Goal: Task Accomplishment & Management: Complete application form

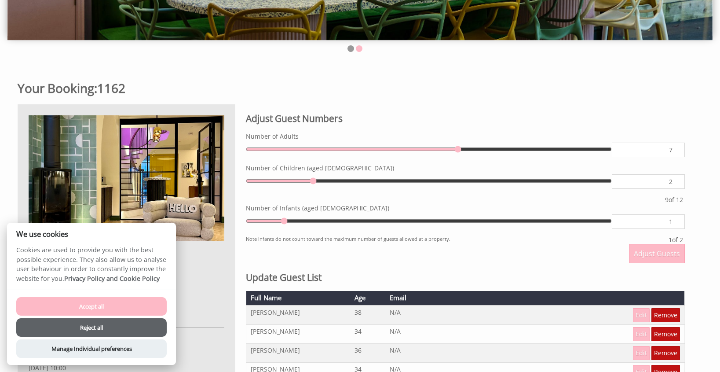
scroll to position [265, 0]
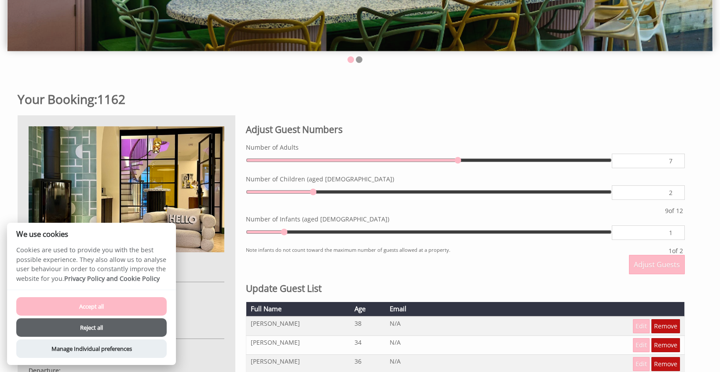
type input "8"
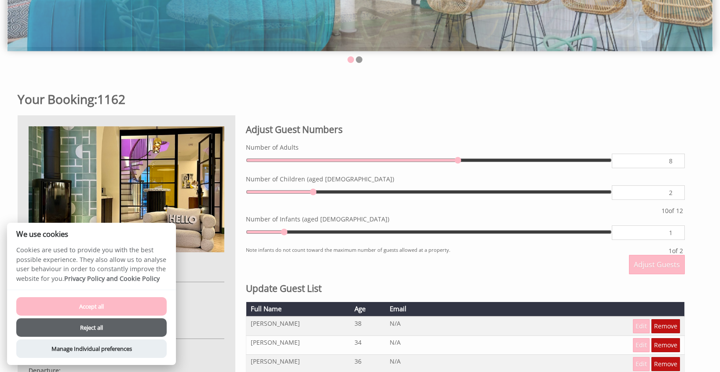
type input "8"
click at [676, 158] on input "8" at bounding box center [648, 161] width 73 height 15
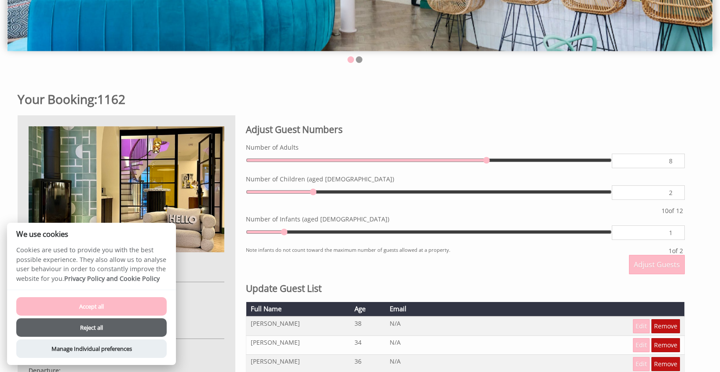
type input "9"
click at [676, 158] on input "9" at bounding box center [648, 161] width 73 height 15
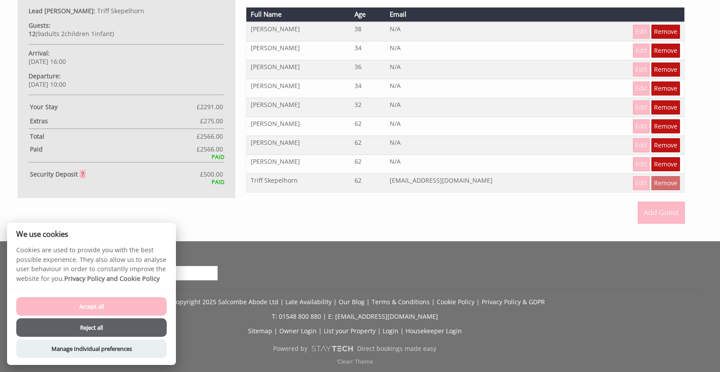
scroll to position [559, 0]
click at [122, 304] on button "Accept all" at bounding box center [91, 306] width 150 height 18
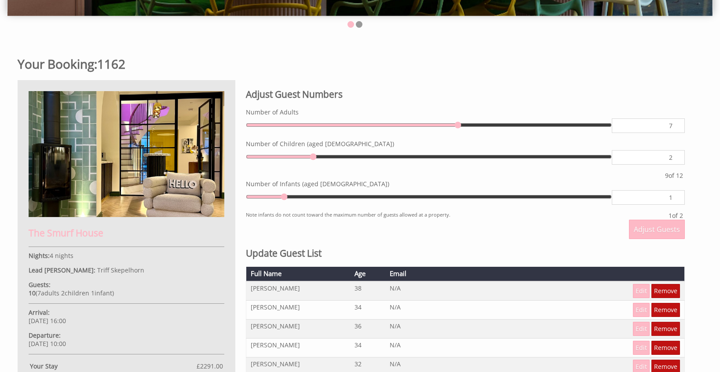
scroll to position [363, 0]
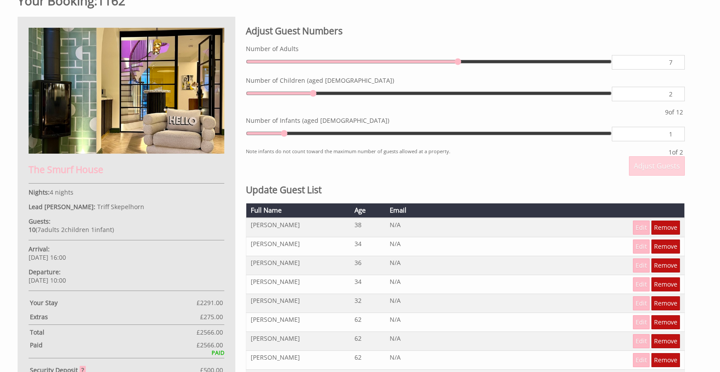
click at [648, 162] on span "Adjust Guests" at bounding box center [657, 166] width 46 height 10
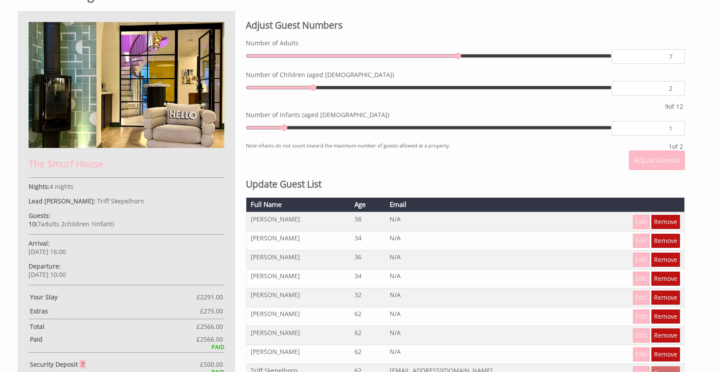
scroll to position [357, 0]
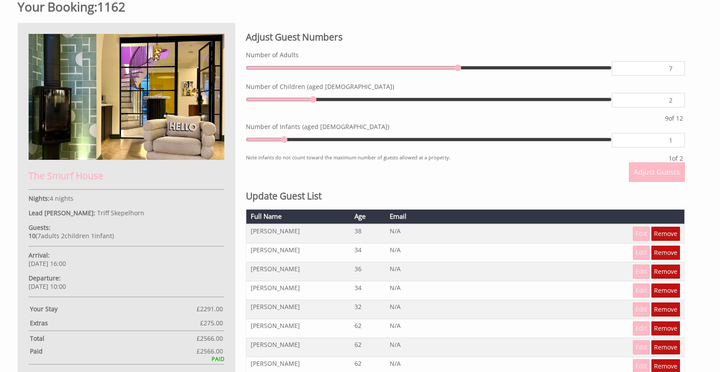
type input "8"
click at [674, 66] on input "8" at bounding box center [648, 68] width 73 height 15
type input "9"
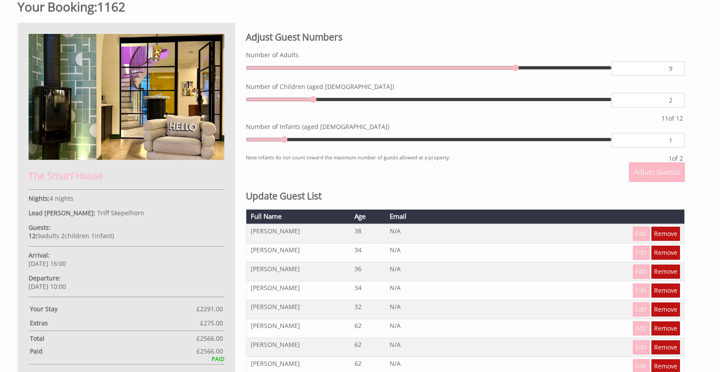
click at [674, 66] on input "9" at bounding box center [648, 68] width 73 height 15
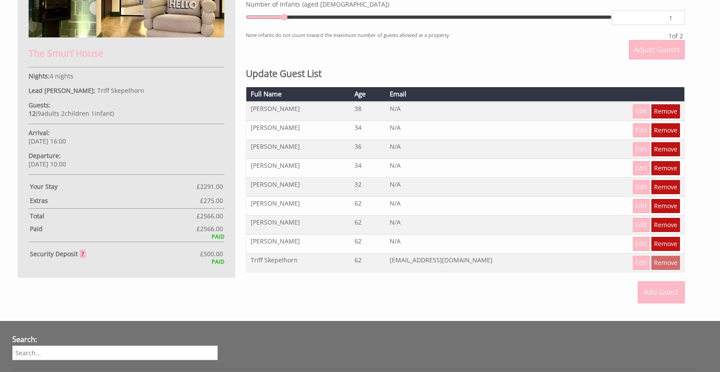
scroll to position [480, 0]
click at [656, 289] on link "Add Guest" at bounding box center [661, 292] width 47 height 22
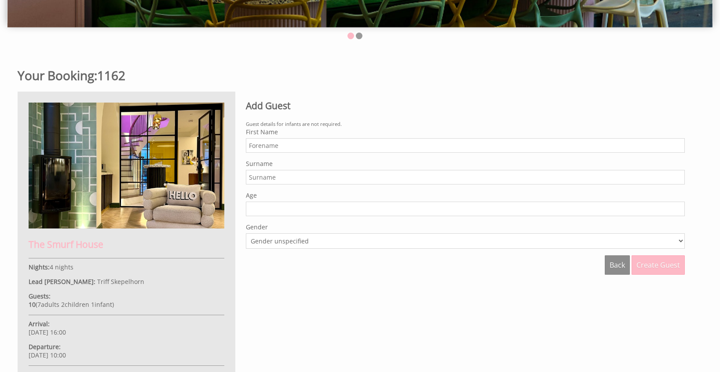
scroll to position [278, 0]
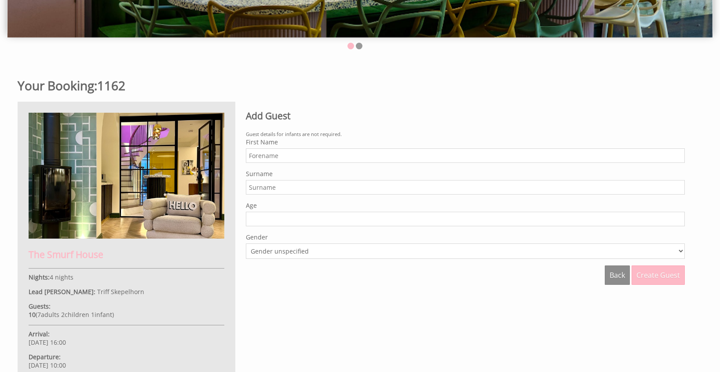
click at [267, 158] on input "First Name" at bounding box center [465, 155] width 439 height 15
type input "[PERSON_NAME]"
click at [256, 187] on input "Surname" at bounding box center [465, 187] width 439 height 15
type input "[PERSON_NAME]"
click at [275, 217] on input "Age" at bounding box center [465, 219] width 439 height 15
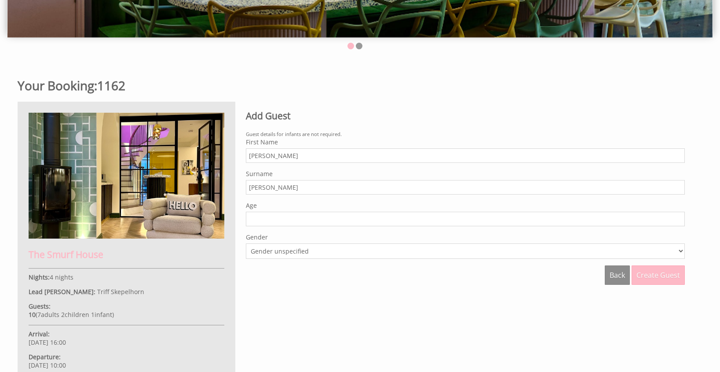
click at [268, 220] on input "Age" at bounding box center [465, 219] width 439 height 15
type input "0"
click at [678, 220] on input "0" at bounding box center [465, 219] width 439 height 15
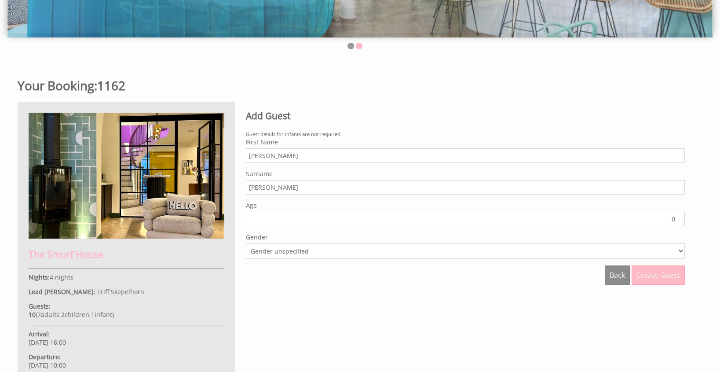
click at [678, 223] on input "0" at bounding box center [465, 219] width 439 height 15
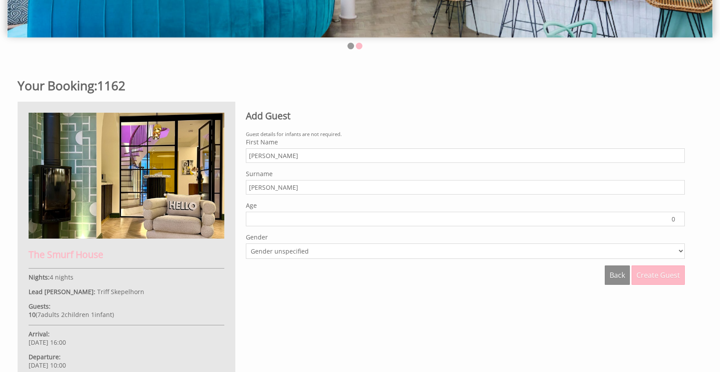
select select "gender_[DEMOGRAPHIC_DATA]"
click at [653, 275] on button "Create Guest" at bounding box center [658, 274] width 53 height 19
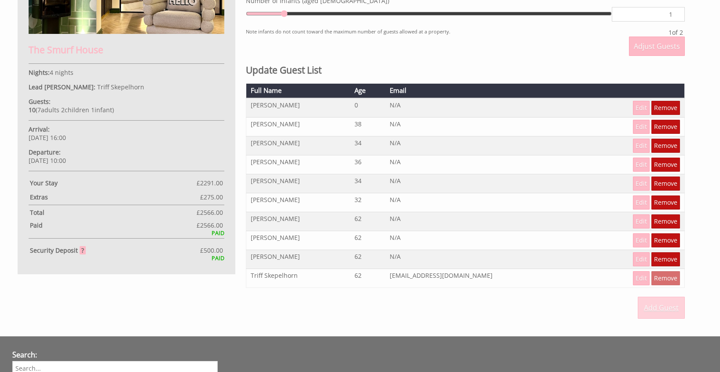
scroll to position [484, 0]
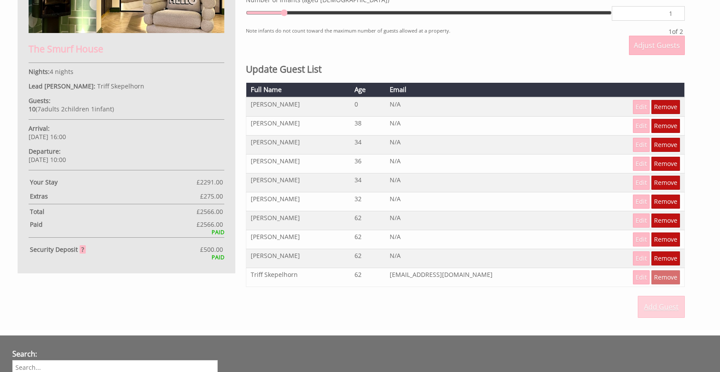
click at [668, 304] on link "Add Guest" at bounding box center [661, 307] width 47 height 22
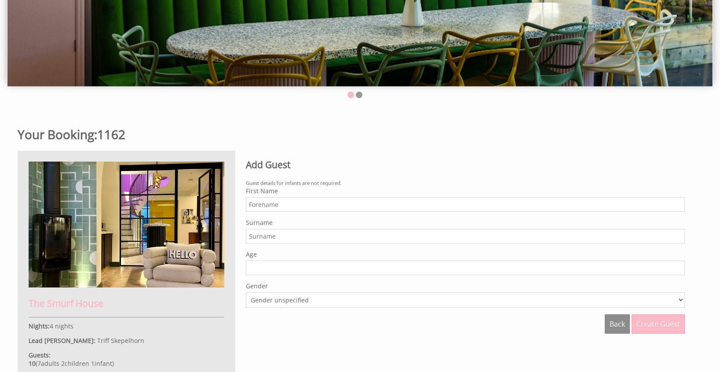
scroll to position [239, 0]
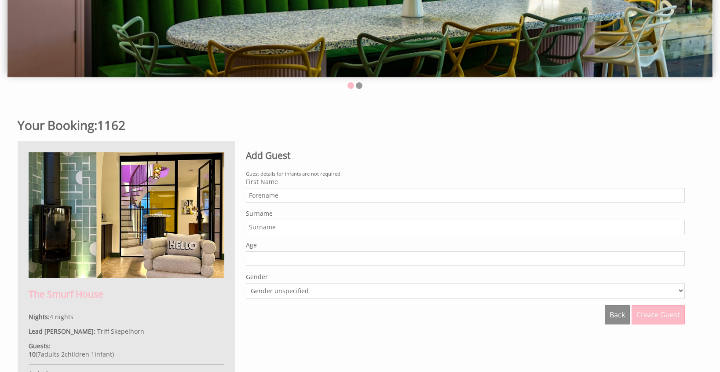
click at [257, 194] on input "First Name" at bounding box center [465, 195] width 439 height 15
type input "[PERSON_NAME]"
click at [252, 229] on input "Surname" at bounding box center [465, 227] width 439 height 15
type input "Wight"
click at [678, 258] on input "0" at bounding box center [465, 258] width 439 height 15
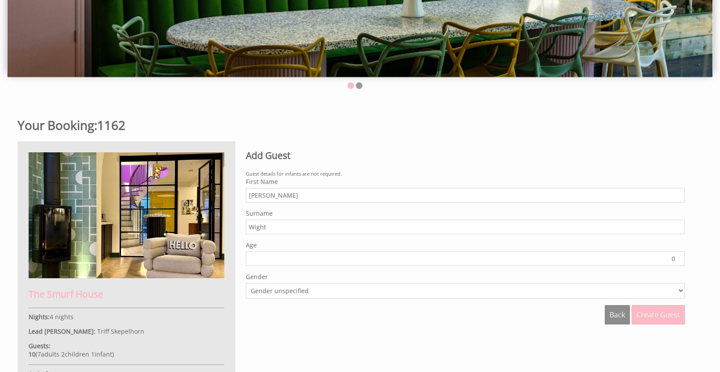
click at [678, 258] on input "0" at bounding box center [465, 258] width 439 height 15
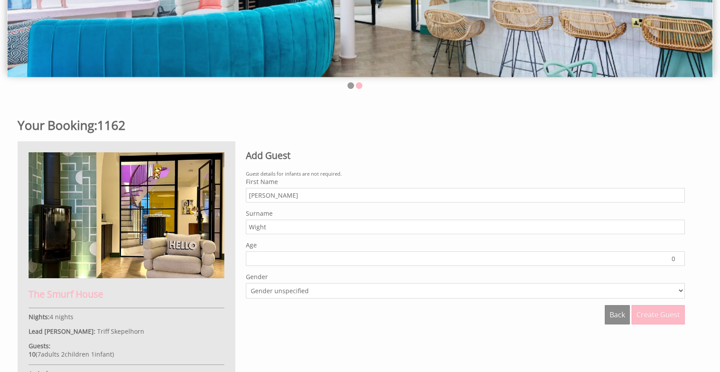
click at [678, 258] on input "0" at bounding box center [465, 258] width 439 height 15
click at [680, 256] on input "1" at bounding box center [465, 258] width 439 height 15
click at [680, 256] on input "2" at bounding box center [465, 258] width 439 height 15
click at [680, 256] on input "3" at bounding box center [465, 258] width 439 height 15
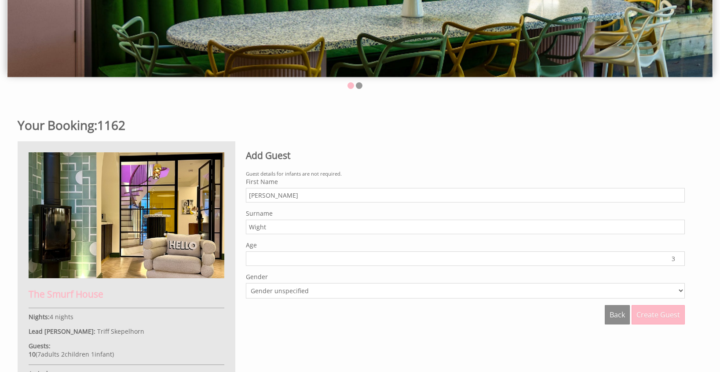
type input "4"
click at [680, 256] on input "4" at bounding box center [465, 258] width 439 height 15
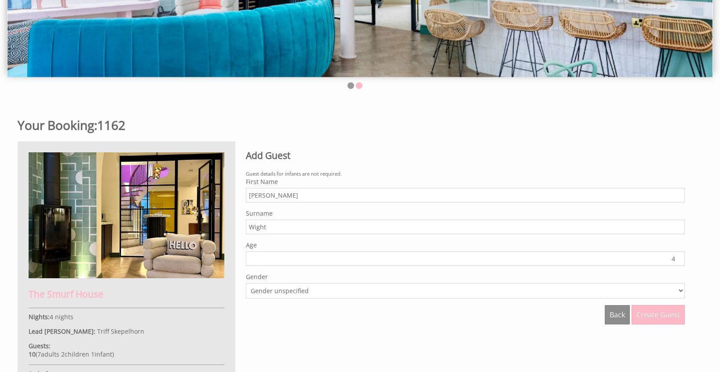
select select "gender_[DEMOGRAPHIC_DATA]"
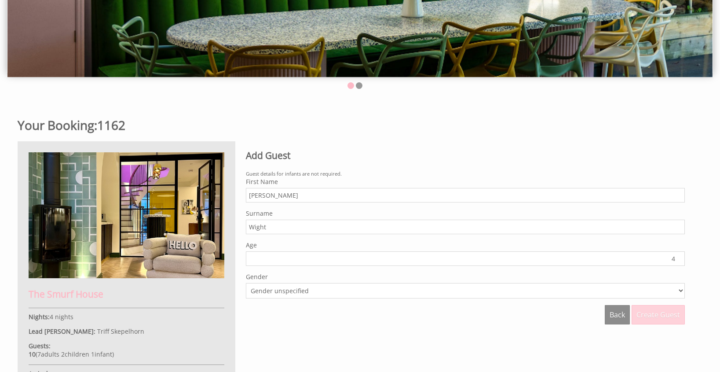
click at [650, 310] on span "Create Guest" at bounding box center [659, 315] width 44 height 10
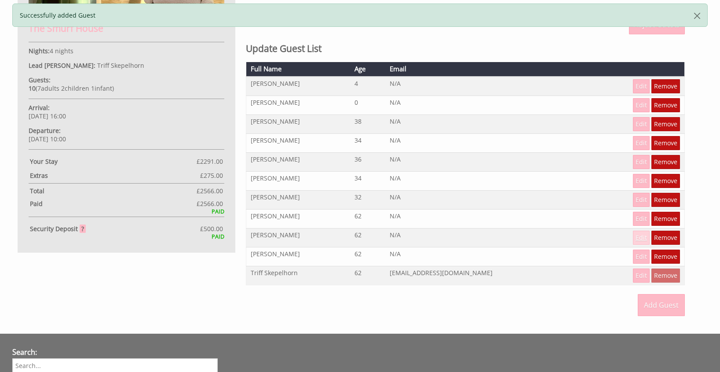
scroll to position [505, 0]
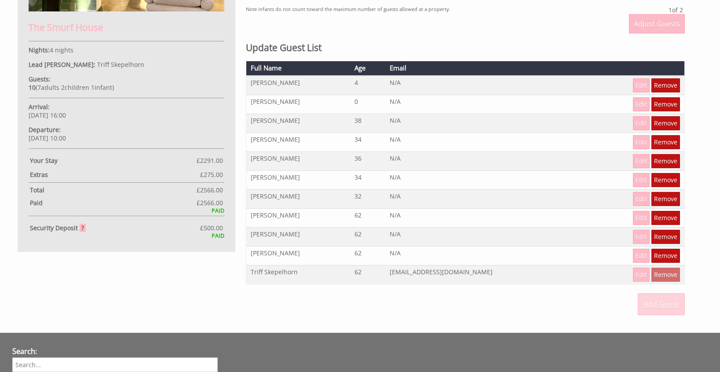
click at [666, 308] on link "Add Guest" at bounding box center [661, 304] width 47 height 22
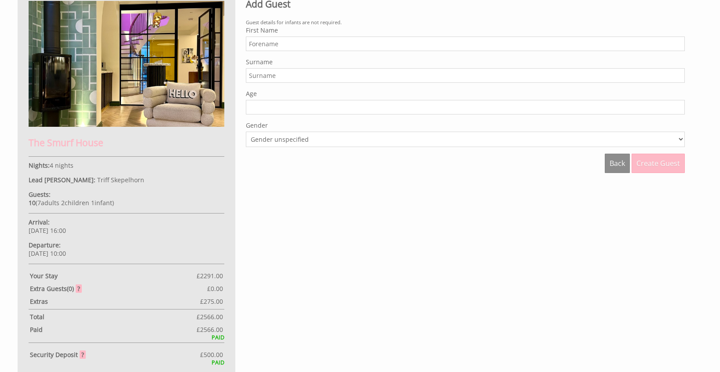
scroll to position [392, 0]
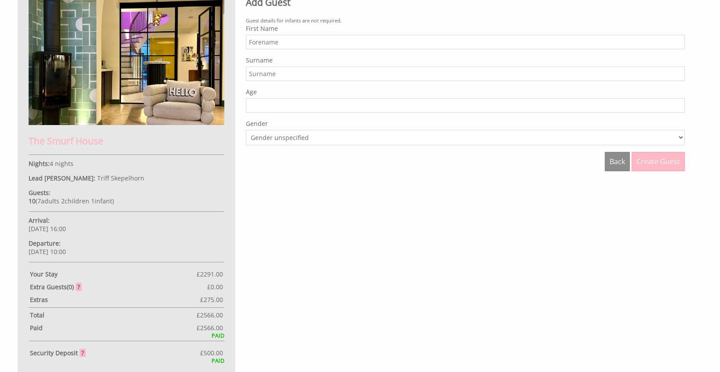
click at [256, 39] on input "First Name" at bounding box center [465, 42] width 439 height 15
type input "[PERSON_NAME]"
click at [258, 77] on input "Surname" at bounding box center [465, 73] width 439 height 15
type input "[PERSON_NAME]"
click at [263, 104] on input "Age" at bounding box center [465, 105] width 439 height 15
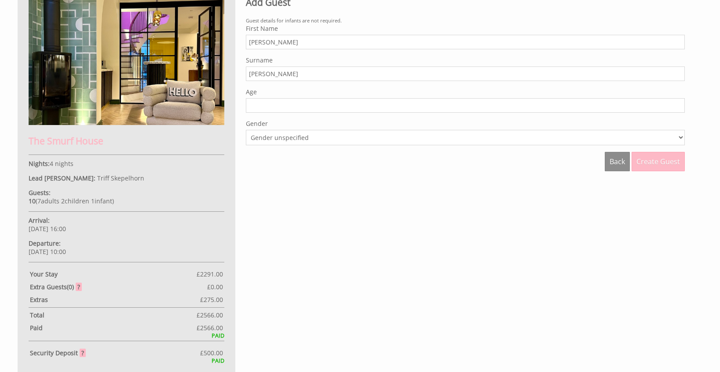
click at [257, 106] on input "Age" at bounding box center [465, 105] width 439 height 15
click at [681, 104] on input "1" at bounding box center [465, 105] width 439 height 15
type input "2"
click at [679, 104] on input "2" at bounding box center [465, 105] width 439 height 15
select select "gender_[DEMOGRAPHIC_DATA]"
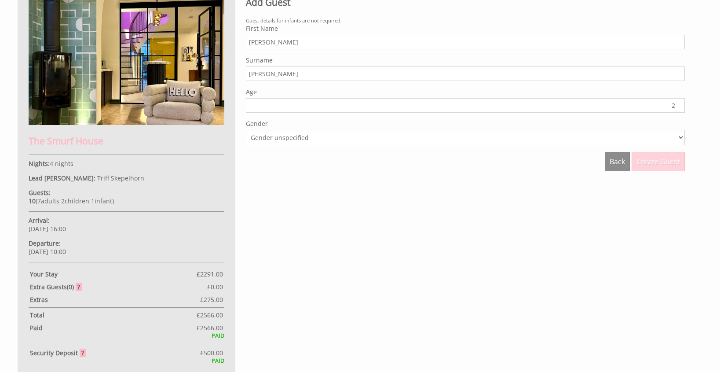
click at [647, 157] on span "Create Guest" at bounding box center [659, 162] width 44 height 10
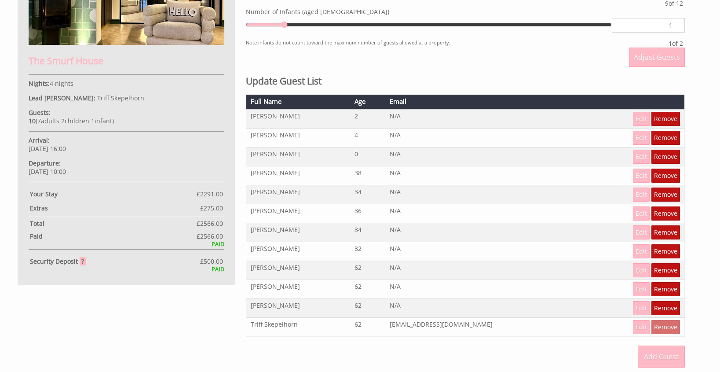
scroll to position [472, 0]
click at [641, 176] on link "Edit" at bounding box center [641, 175] width 17 height 14
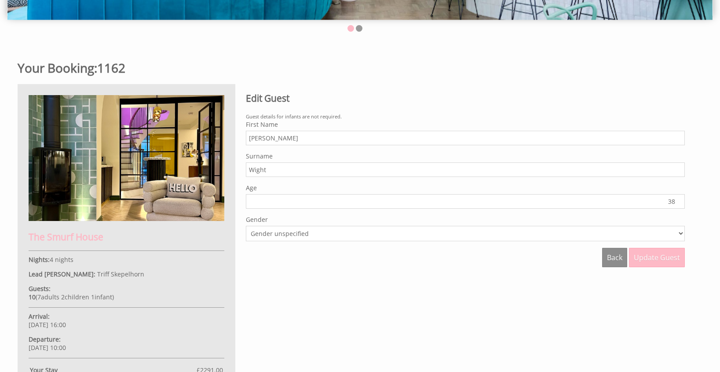
scroll to position [296, 0]
click at [254, 169] on input "Wight" at bounding box center [465, 169] width 439 height 15
type input "[PERSON_NAME]"
click at [645, 256] on span "Update Guest" at bounding box center [657, 258] width 46 height 10
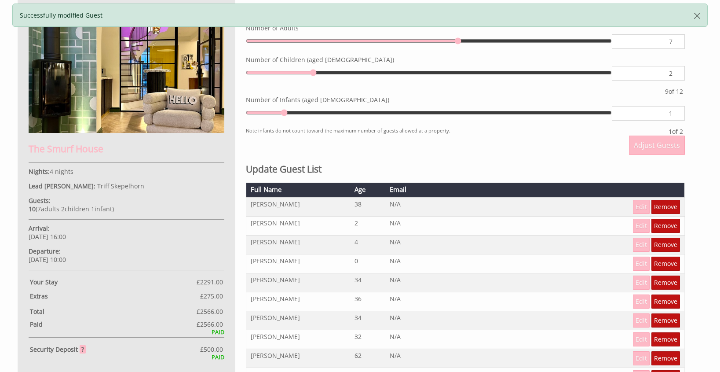
scroll to position [421, 0]
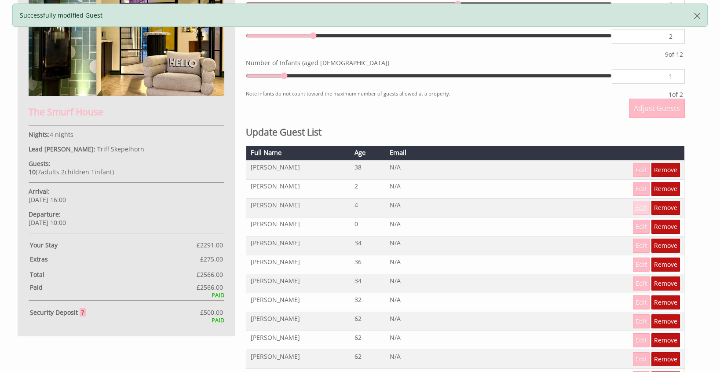
click at [643, 209] on link "Edit" at bounding box center [641, 208] width 17 height 14
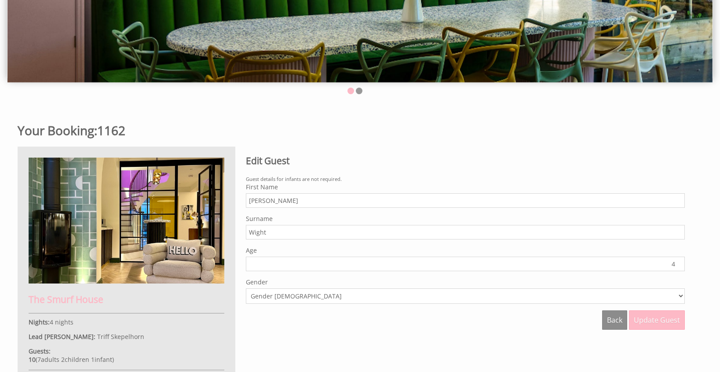
scroll to position [234, 0]
click at [254, 236] on input "Wight" at bounding box center [465, 232] width 439 height 15
click at [252, 234] on input "Wight" at bounding box center [465, 232] width 439 height 15
type input "[PERSON_NAME]"
drag, startPoint x: 648, startPoint y: 318, endPoint x: 630, endPoint y: 304, distance: 22.6
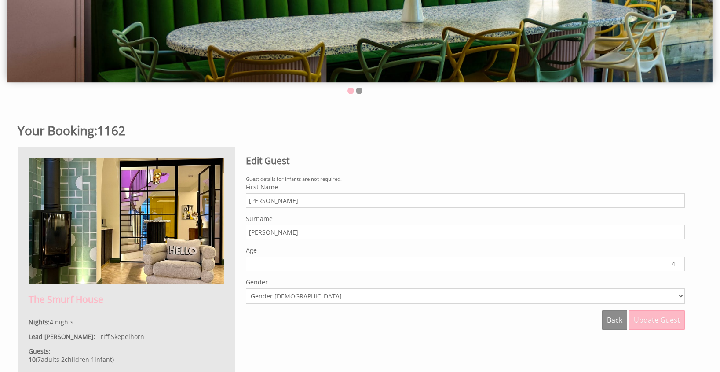
click at [648, 318] on span "Update Guest" at bounding box center [657, 320] width 46 height 10
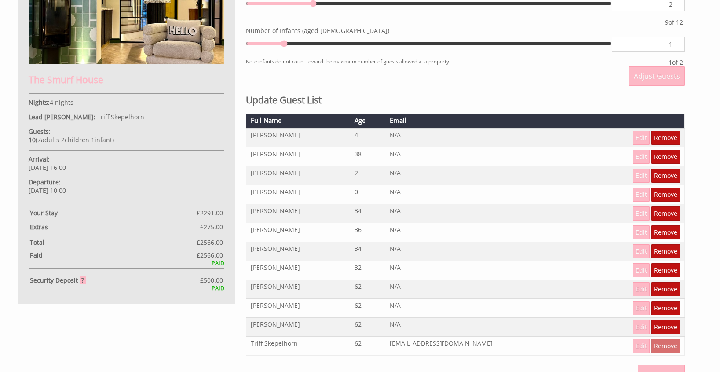
scroll to position [460, 0]
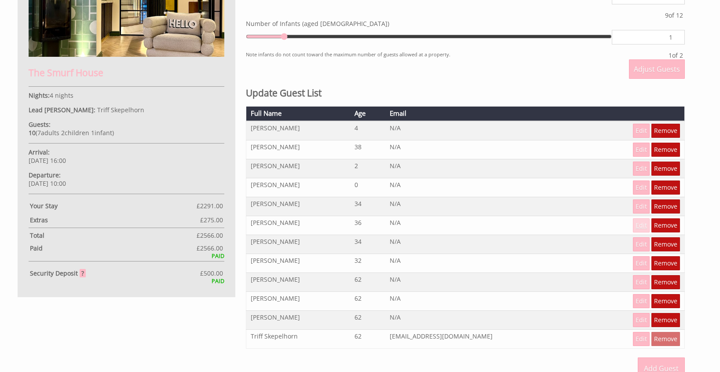
click at [642, 227] on link "Edit" at bounding box center [641, 225] width 17 height 14
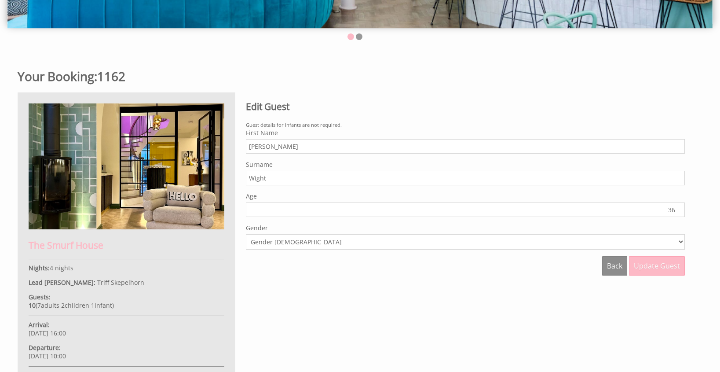
scroll to position [326, 0]
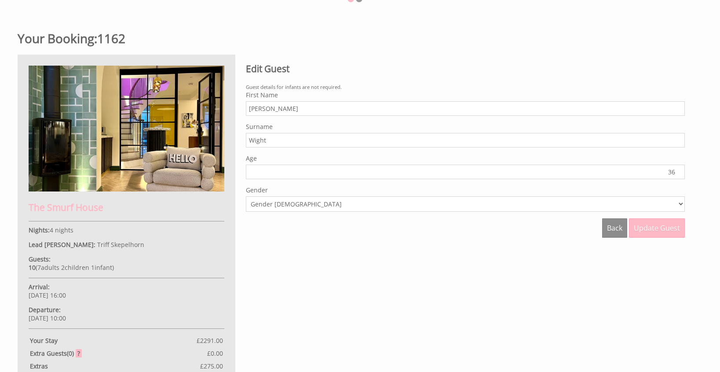
click at [253, 142] on input "Wight" at bounding box center [465, 140] width 439 height 15
type input "[PERSON_NAME]"
click at [655, 223] on span "Update Guest" at bounding box center [657, 228] width 46 height 10
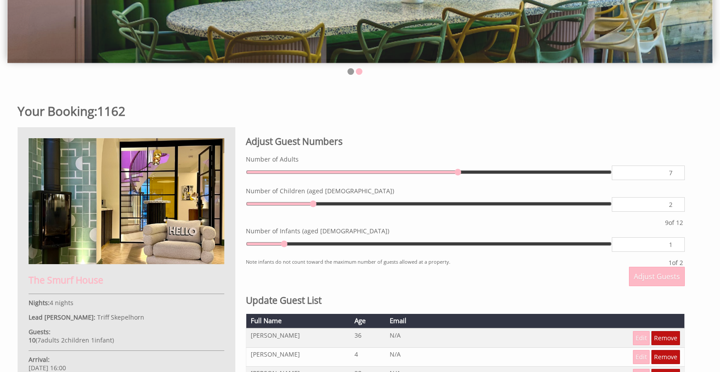
scroll to position [254, 0]
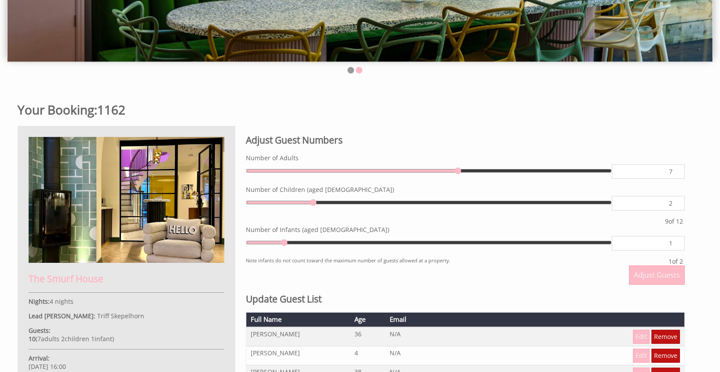
type input "6"
click at [675, 171] on input "6" at bounding box center [648, 171] width 73 height 15
type input "5"
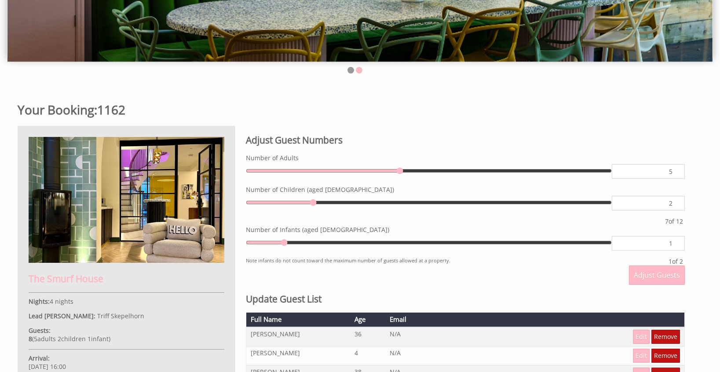
click at [675, 171] on input "5" at bounding box center [648, 171] width 73 height 15
type input "4"
click at [676, 175] on input "4" at bounding box center [648, 171] width 73 height 15
type input "3"
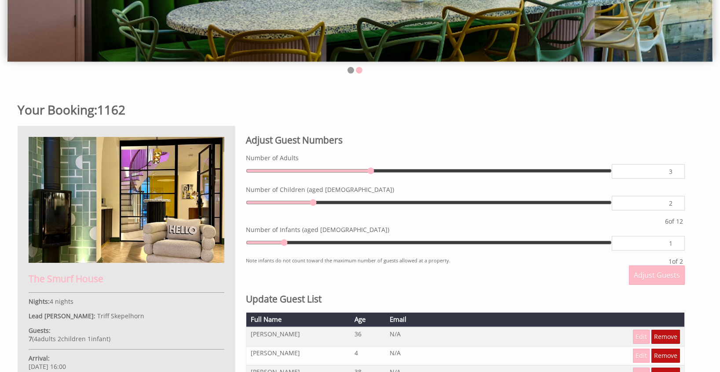
type input "3"
click at [676, 175] on input "3" at bounding box center [648, 171] width 73 height 15
type input "4"
click at [675, 168] on input "4" at bounding box center [648, 171] width 73 height 15
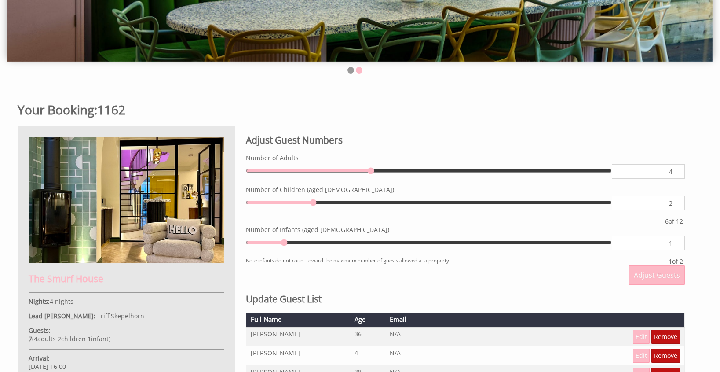
type input "5"
click at [675, 168] on input "5" at bounding box center [648, 171] width 73 height 15
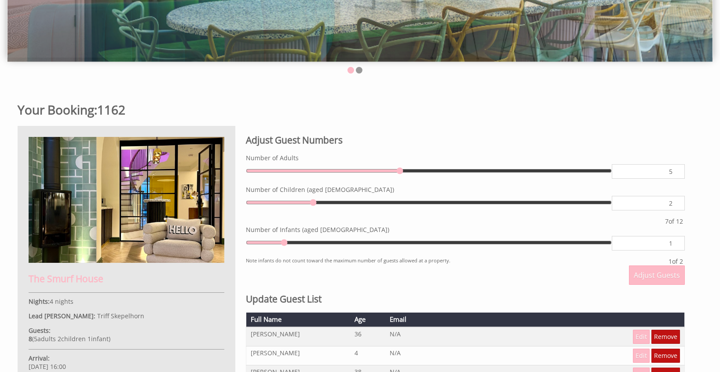
type input "6"
click at [675, 168] on input "6" at bounding box center [648, 171] width 73 height 15
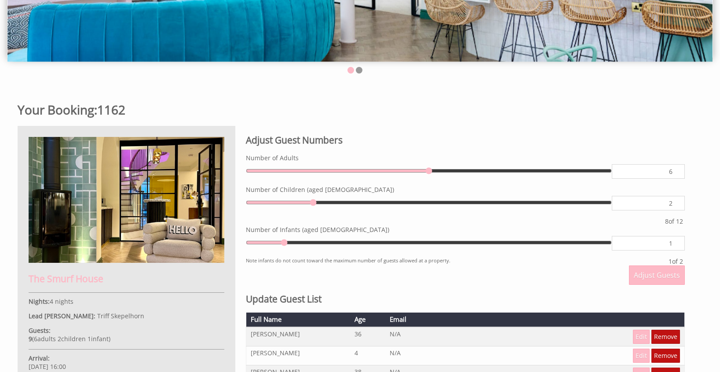
type input "7"
click at [675, 168] on input "7" at bounding box center [648, 171] width 73 height 15
type input "8"
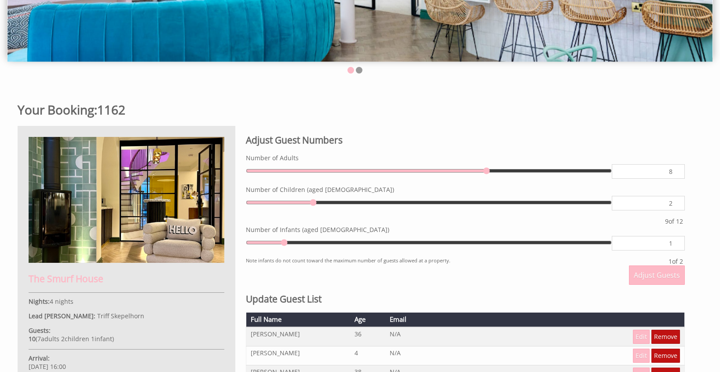
click at [675, 168] on input "8" at bounding box center [648, 171] width 73 height 15
type input "9"
click at [675, 168] on input "9" at bounding box center [648, 171] width 73 height 15
click at [663, 279] on span "Adjust Guests" at bounding box center [657, 275] width 46 height 10
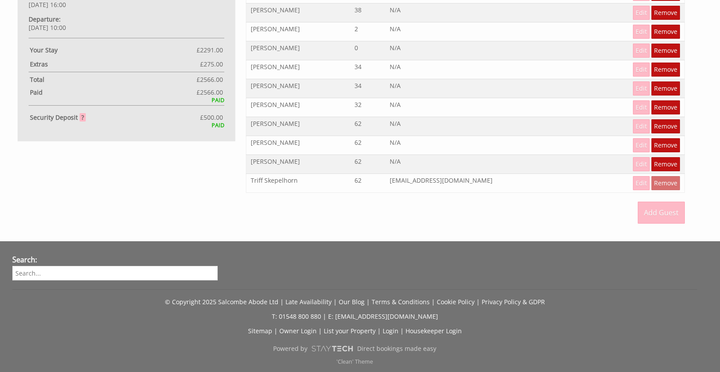
scroll to position [616, 0]
click at [510, 241] on footer "Search: © Copyright 2025 Salcombe Abode Ltd | Late Availability | Our Blog | Te…" at bounding box center [360, 306] width 720 height 131
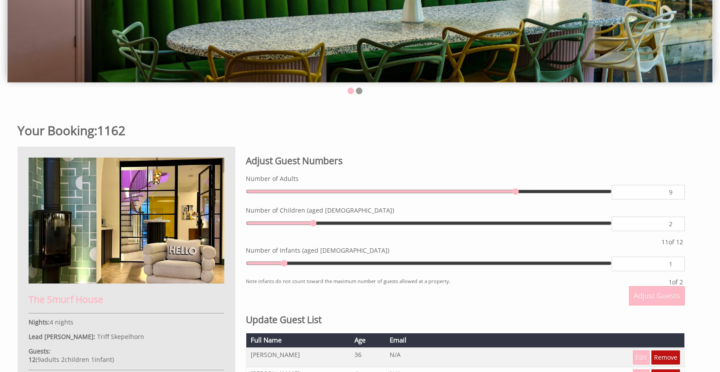
scroll to position [232, 0]
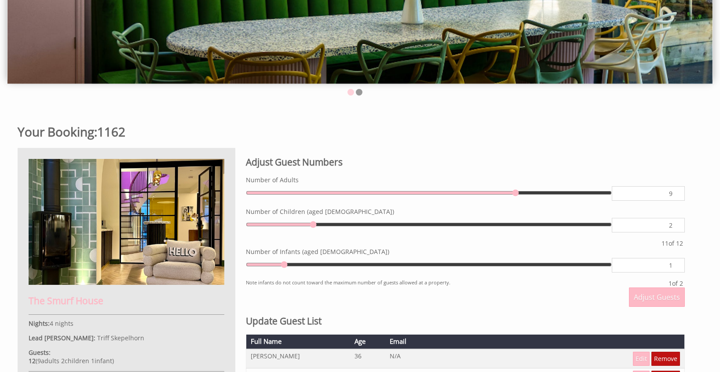
click at [349, 92] on li at bounding box center [351, 92] width 7 height 7
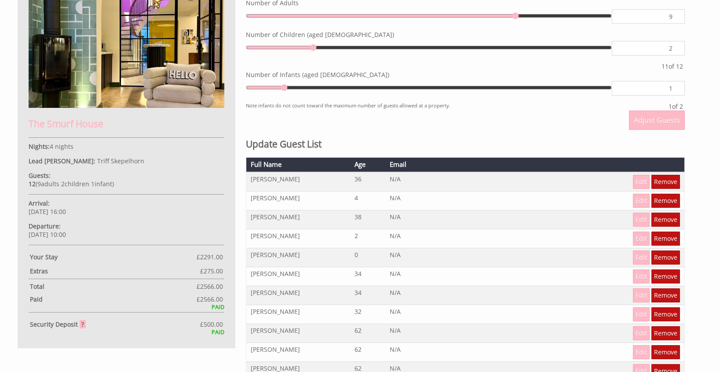
scroll to position [490, 0]
